Goal: Book appointment/travel/reservation

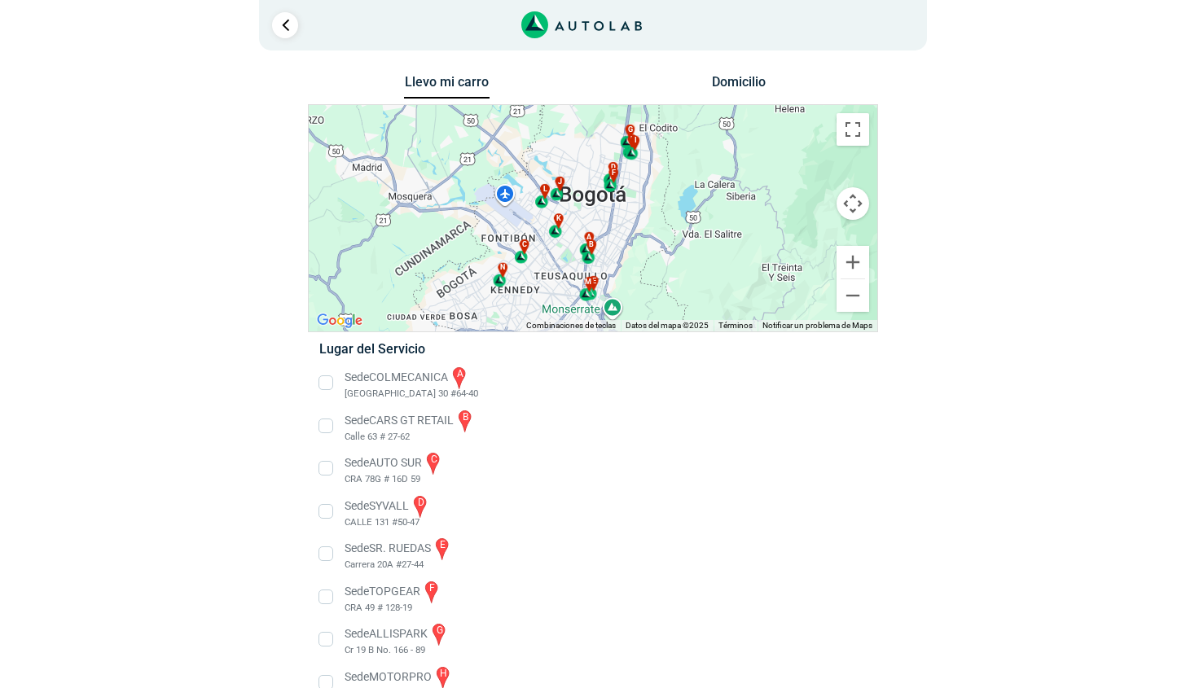
click at [326, 428] on li "Sede CARS GT RETAIL b Calle 63 # 27-62" at bounding box center [592, 426] width 571 height 37
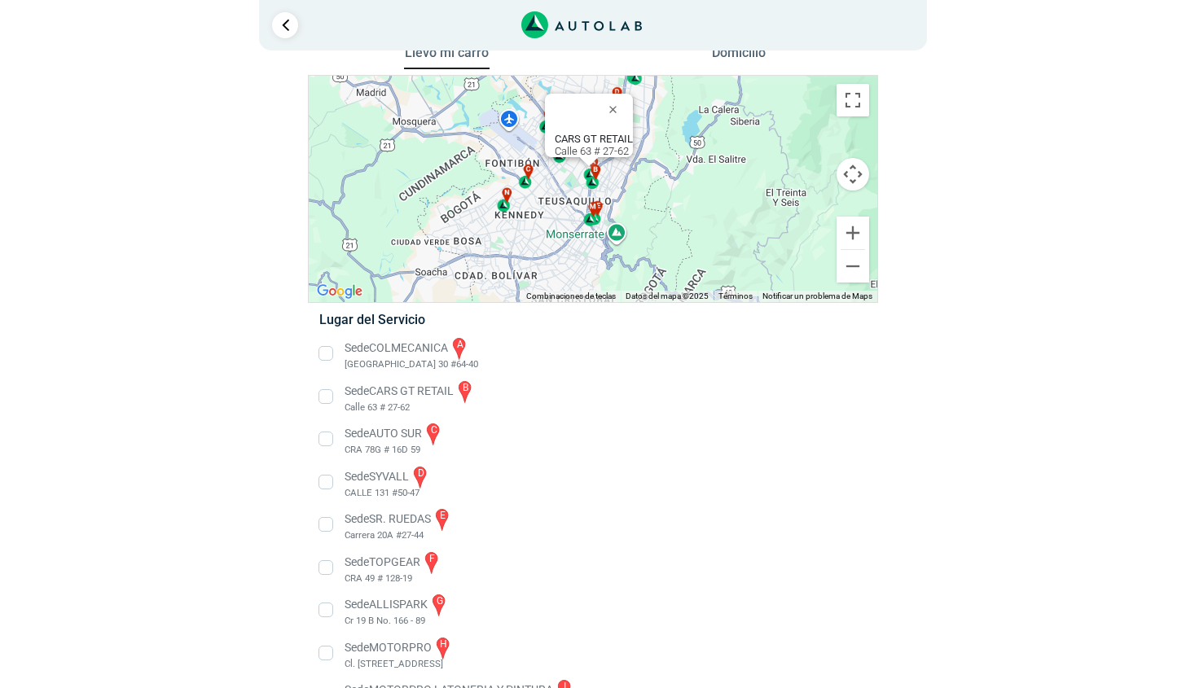
scroll to position [23, 0]
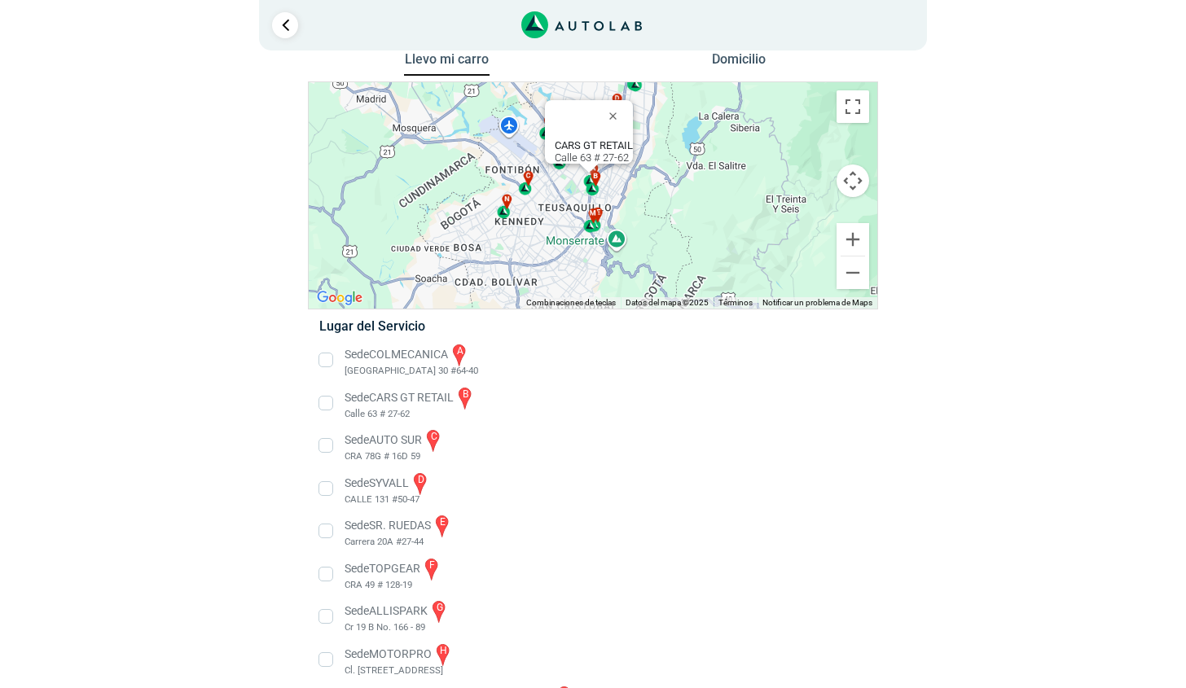
click at [854, 174] on button "Controles de visualización del mapa" at bounding box center [852, 181] width 33 height 33
click at [853, 240] on button "Ampliar" at bounding box center [852, 239] width 33 height 33
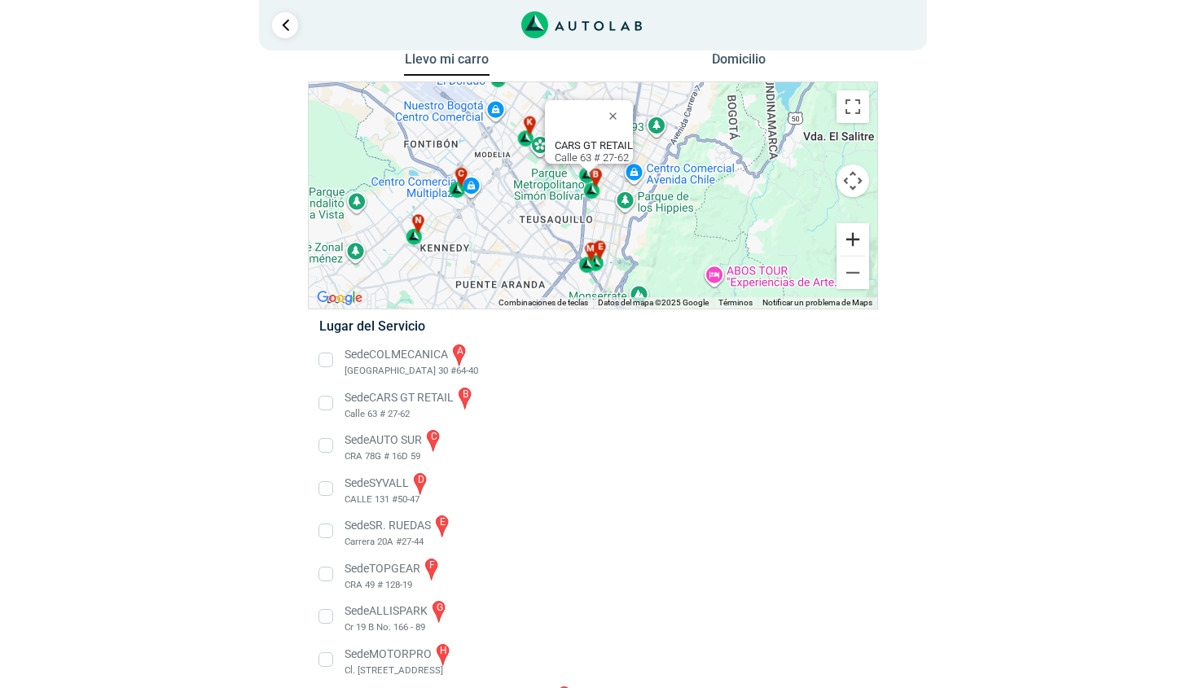
click at [853, 240] on button "Ampliar" at bounding box center [852, 239] width 33 height 33
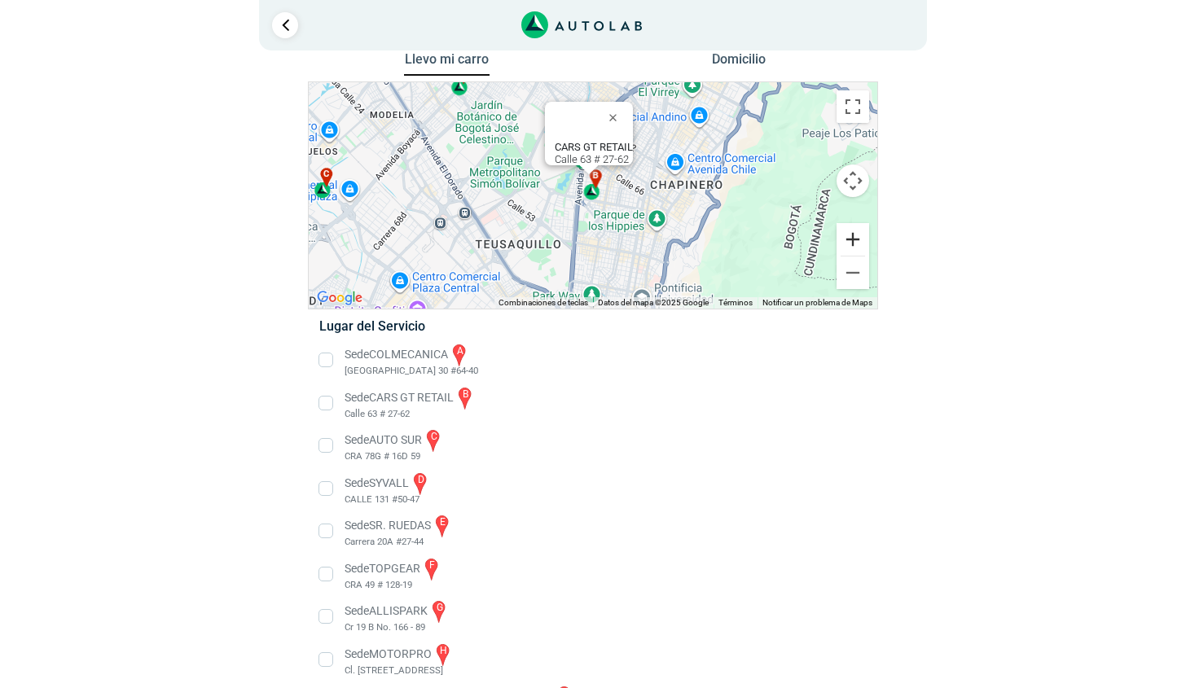
click at [853, 240] on button "Ampliar" at bounding box center [852, 239] width 33 height 33
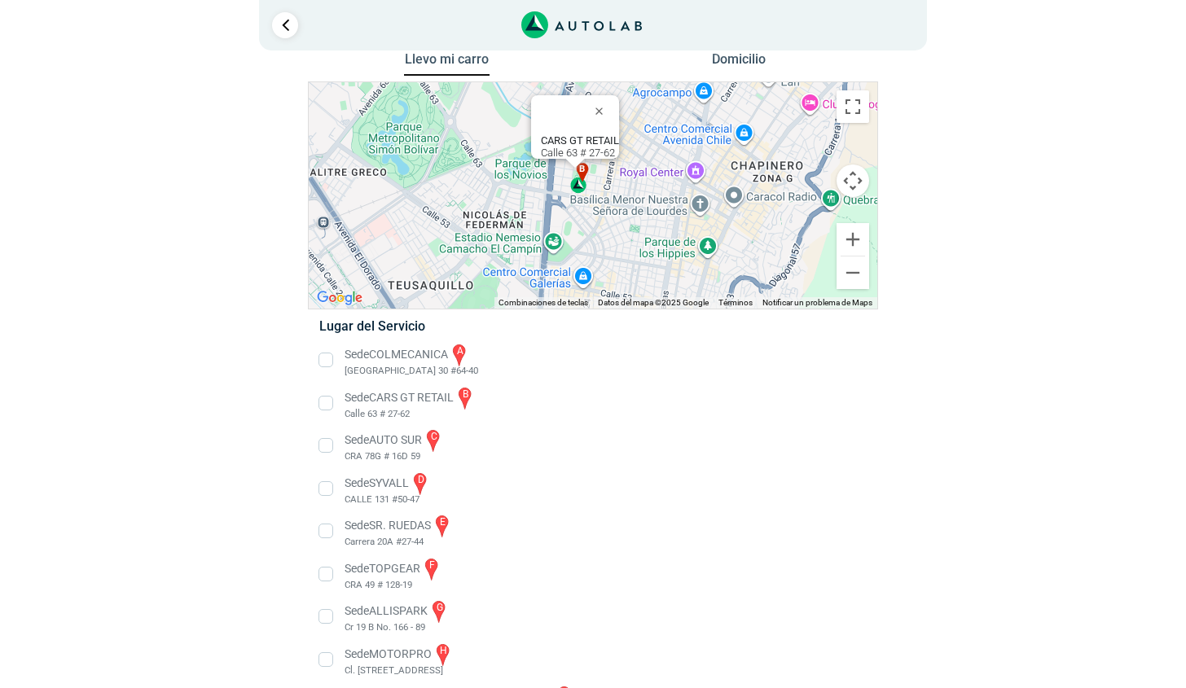
drag, startPoint x: 661, startPoint y: 160, endPoint x: 667, endPoint y: 141, distance: 19.6
click at [667, 141] on div "a b c d e f g" at bounding box center [593, 195] width 569 height 226
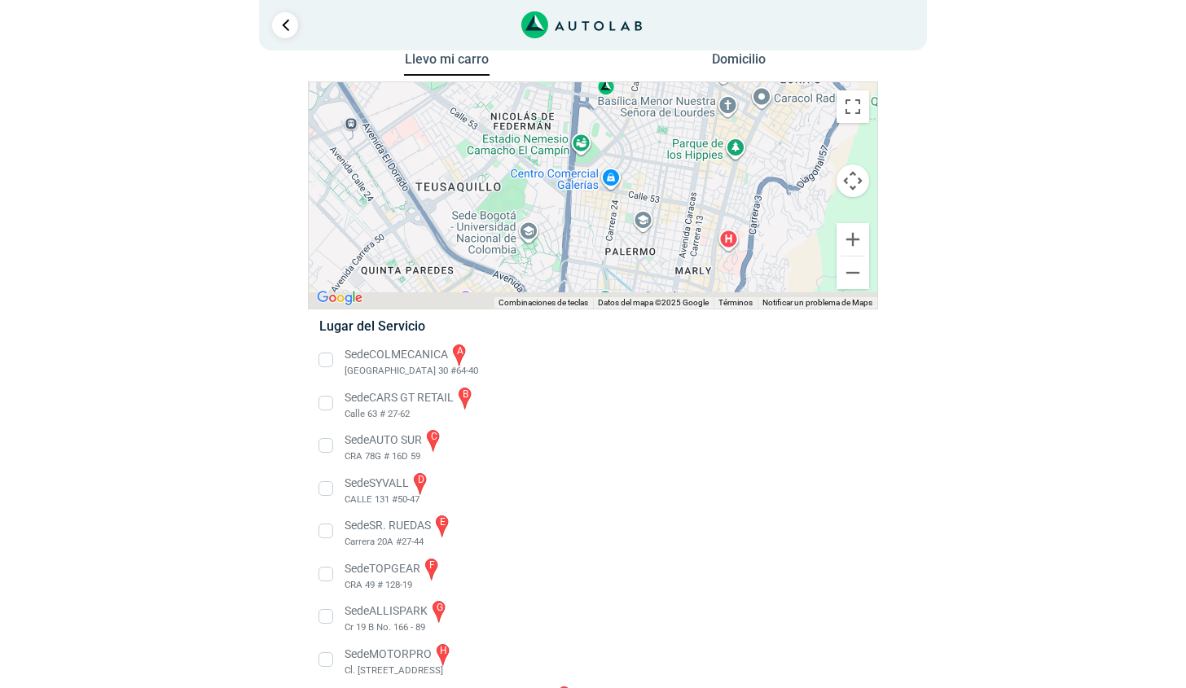
drag, startPoint x: 696, startPoint y: 162, endPoint x: 696, endPoint y: 146, distance: 16.3
click at [696, 146] on div "a b c d e f g" at bounding box center [593, 195] width 569 height 226
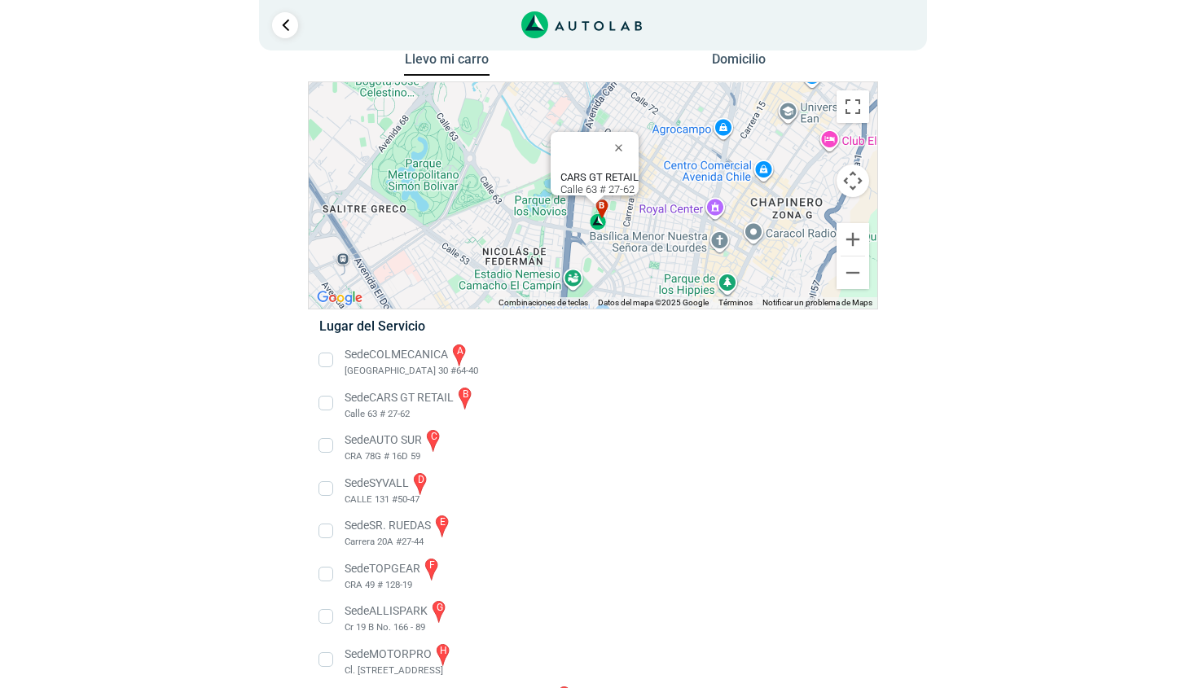
drag, startPoint x: 694, startPoint y: 146, endPoint x: 685, endPoint y: 283, distance: 137.1
click at [685, 283] on div "a b c d e f g" at bounding box center [593, 195] width 569 height 226
click at [366, 406] on li "Sede CARS GT RETAIL b Calle 63 # 27-62" at bounding box center [592, 403] width 571 height 37
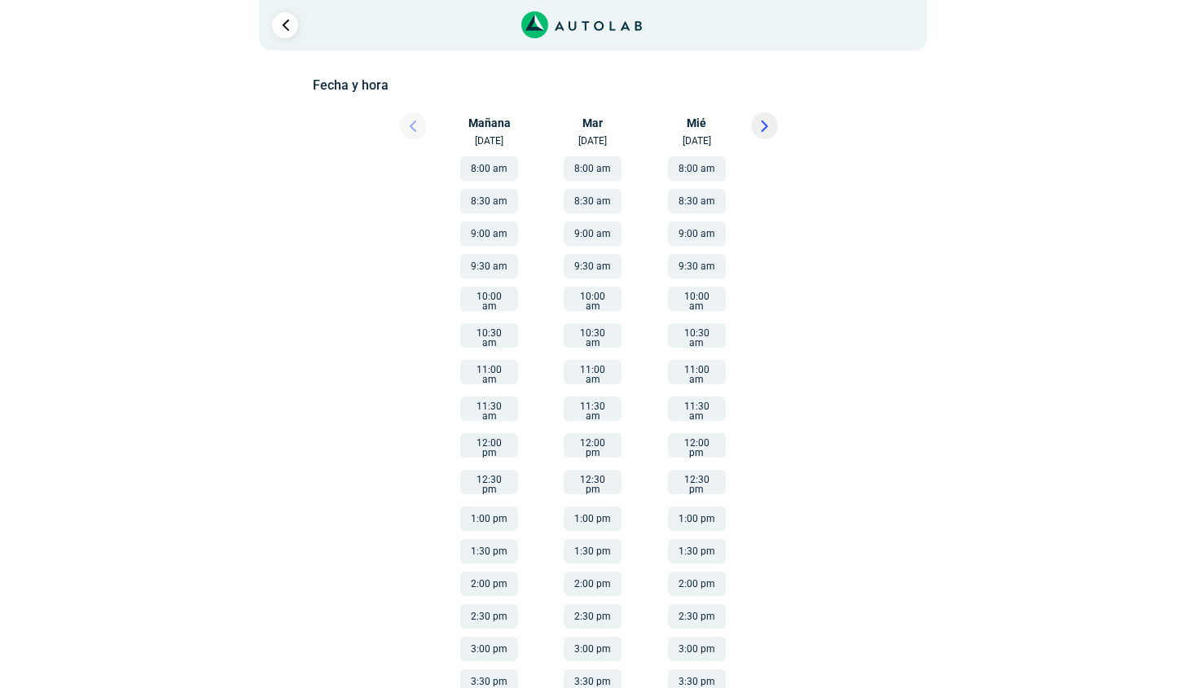
scroll to position [258, 0]
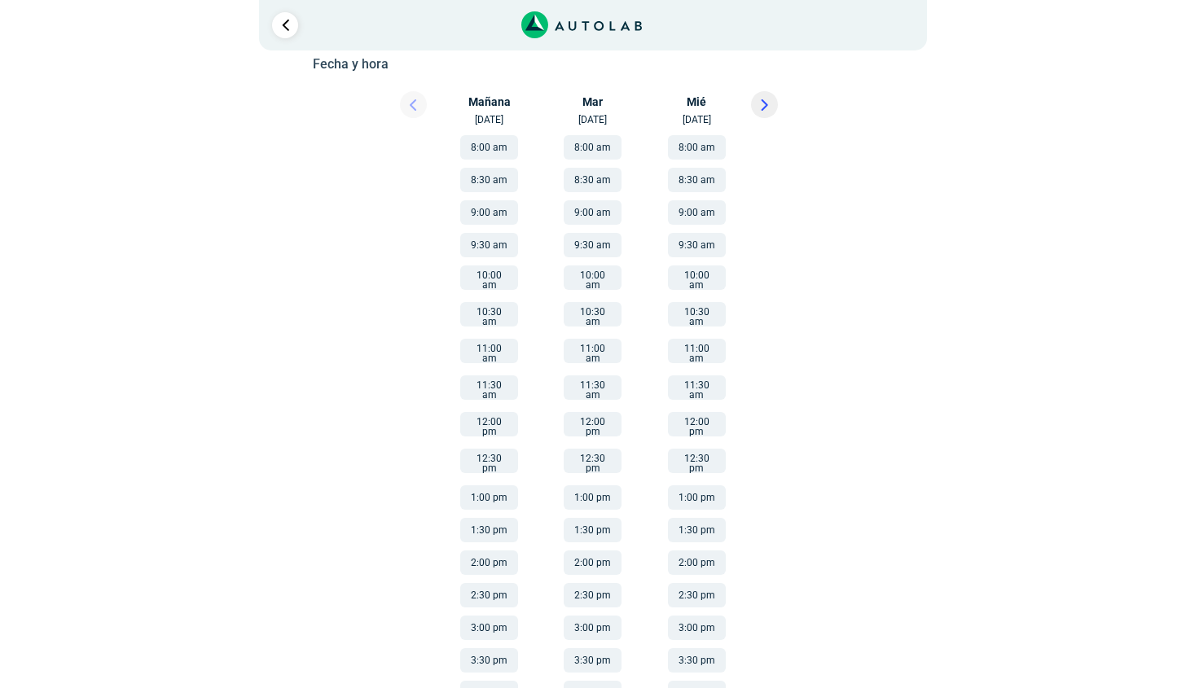
click at [490, 485] on button "1:00 pm" at bounding box center [489, 497] width 58 height 24
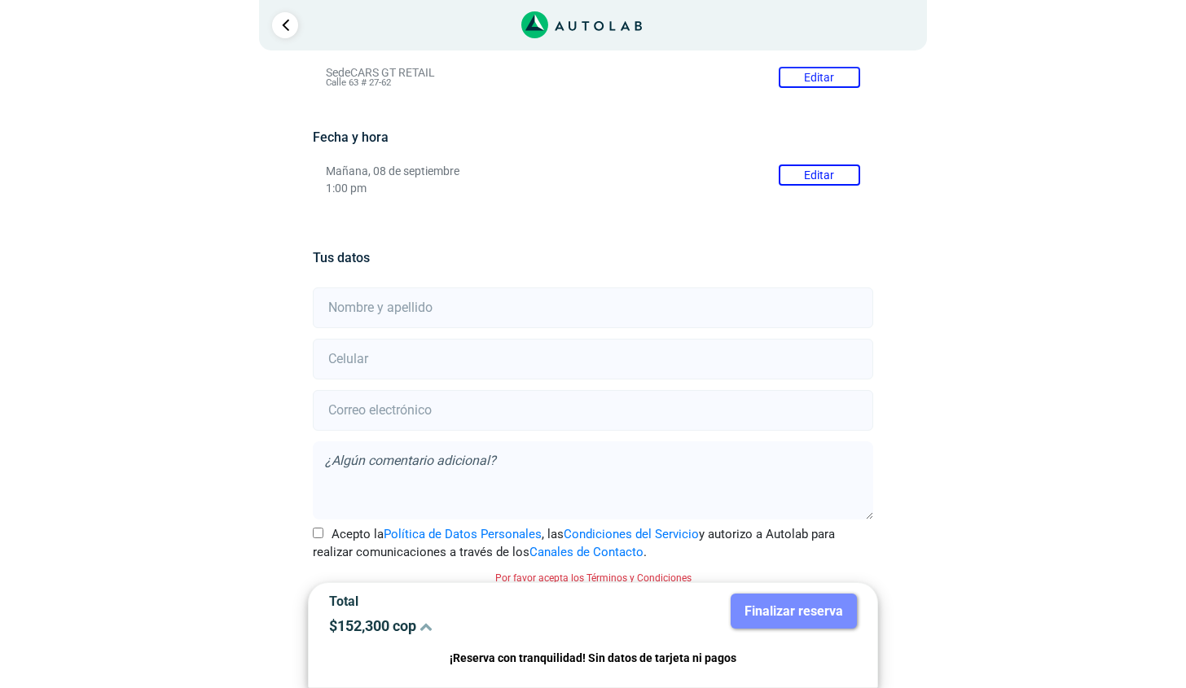
scroll to position [197, 0]
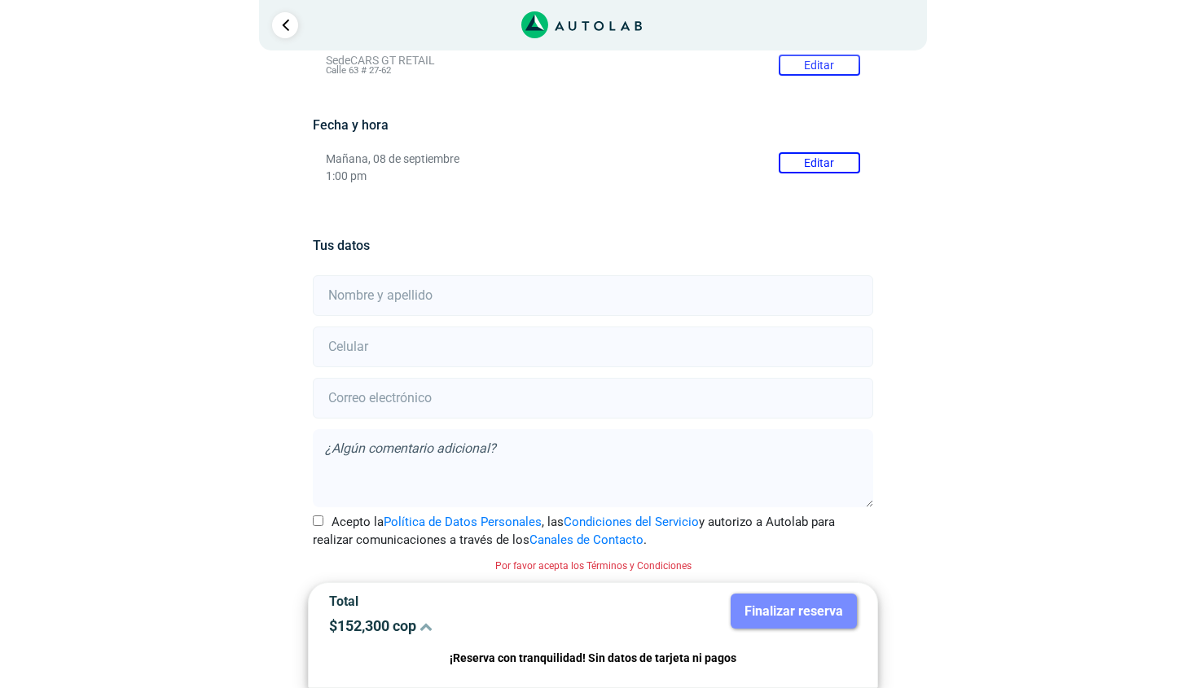
click at [455, 298] on input "text" at bounding box center [593, 295] width 560 height 41
type input "Jhoy Berrocal"
type input "3057466113"
click at [412, 405] on input "email" at bounding box center [593, 398] width 560 height 41
type input "[EMAIL_ADDRESS][DOMAIN_NAME]"
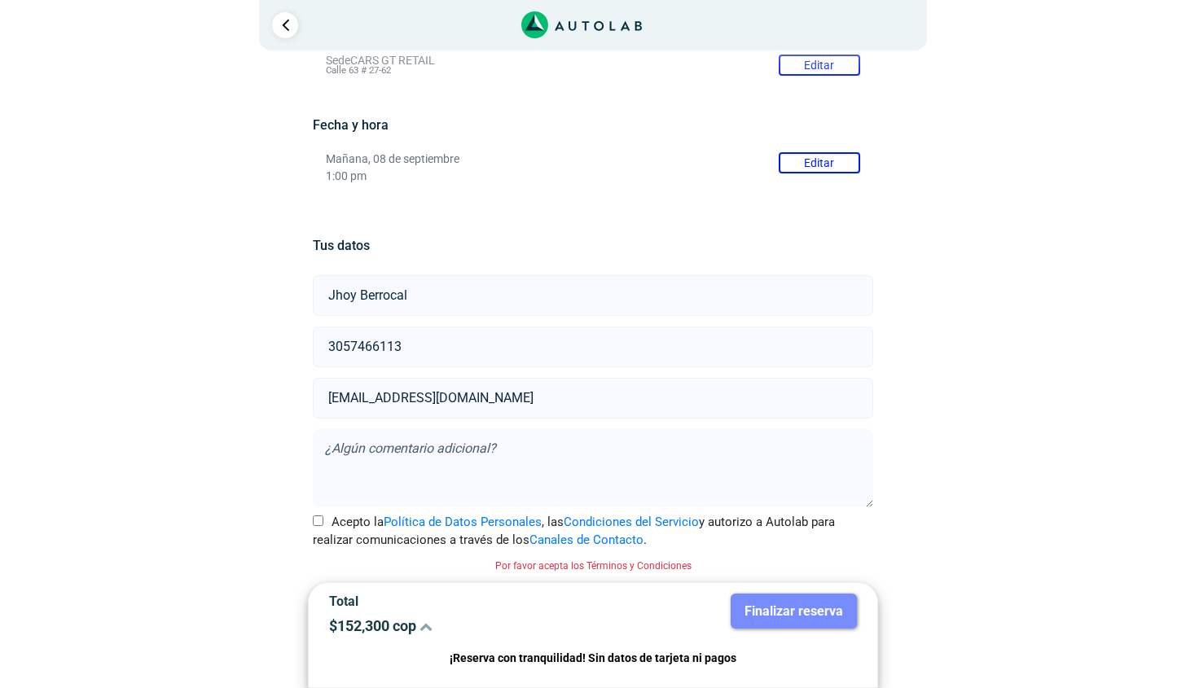
click at [467, 450] on textarea at bounding box center [593, 468] width 560 height 78
click at [318, 529] on label "Acepto la Política de Datos Personales , las Condiciones del Servicio y autoriz…" at bounding box center [593, 531] width 560 height 37
click at [318, 526] on input "Acepto la Política de Datos Personales , las Condiciones del Servicio y autoriz…" at bounding box center [318, 521] width 11 height 11
checkbox input "true"
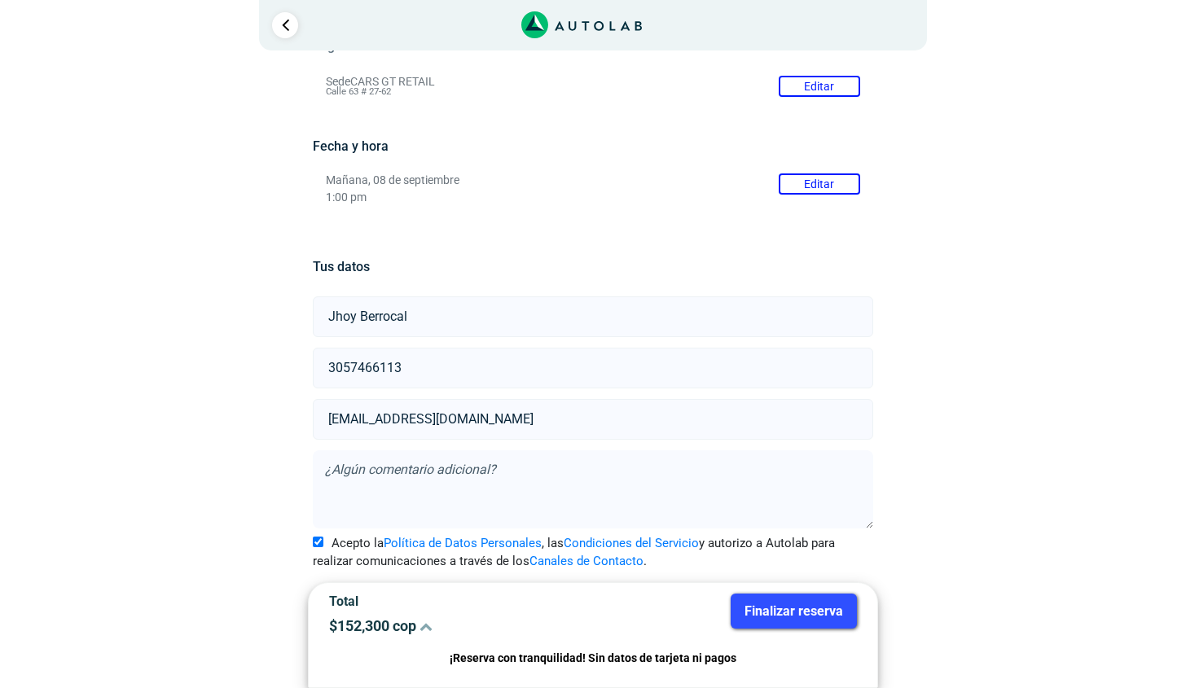
scroll to position [176, 0]
click at [789, 614] on button "Finalizar reserva" at bounding box center [794, 611] width 126 height 35
